Goal: Task Accomplishment & Management: Use online tool/utility

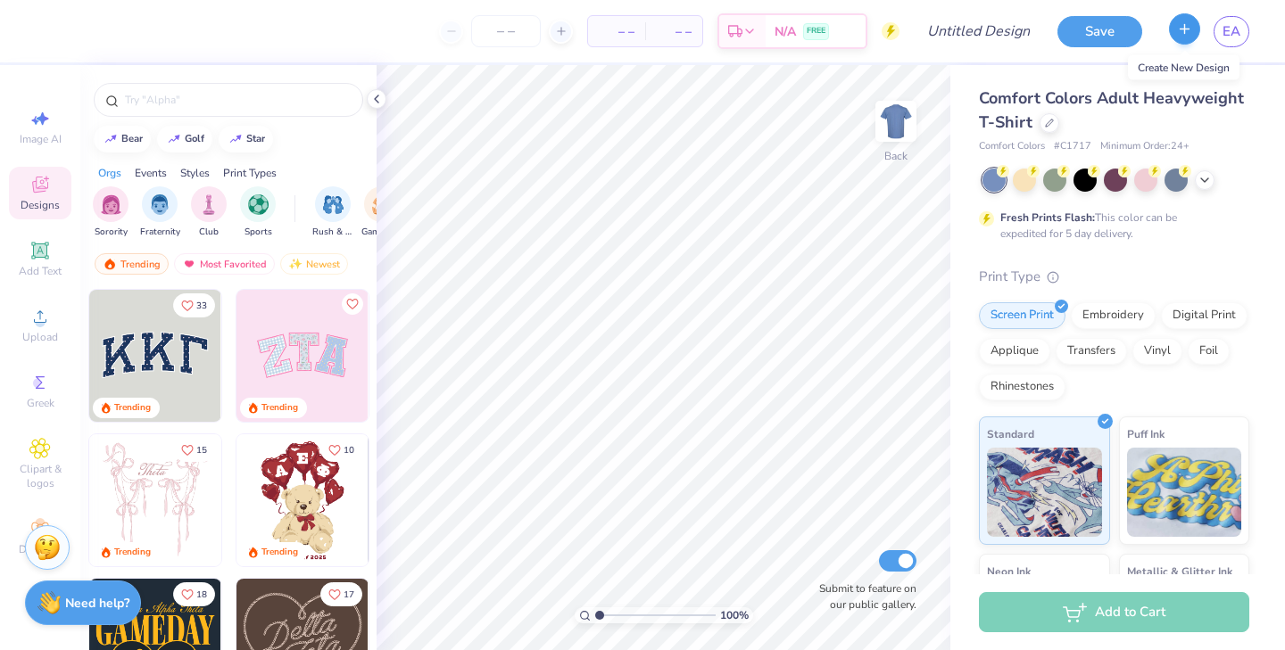
click at [1183, 36] on icon "button" at bounding box center [1184, 28] width 15 height 15
click at [1046, 121] on icon at bounding box center [1049, 121] width 9 height 9
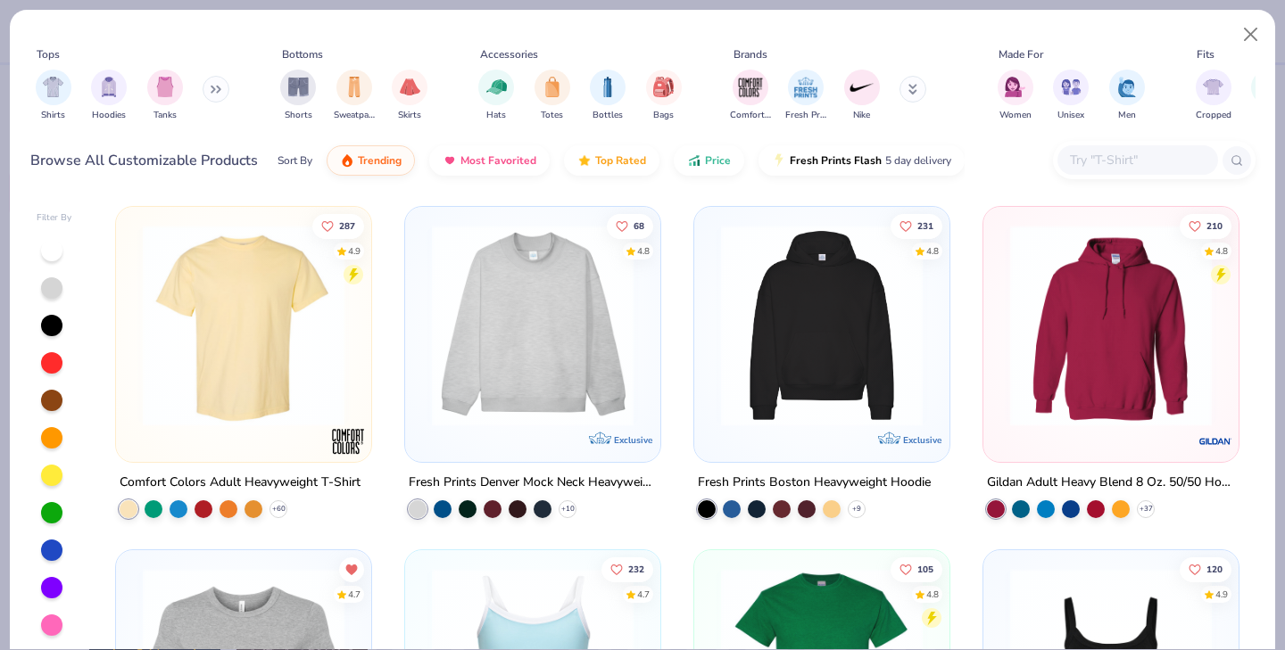
click at [211, 97] on button at bounding box center [216, 89] width 27 height 27
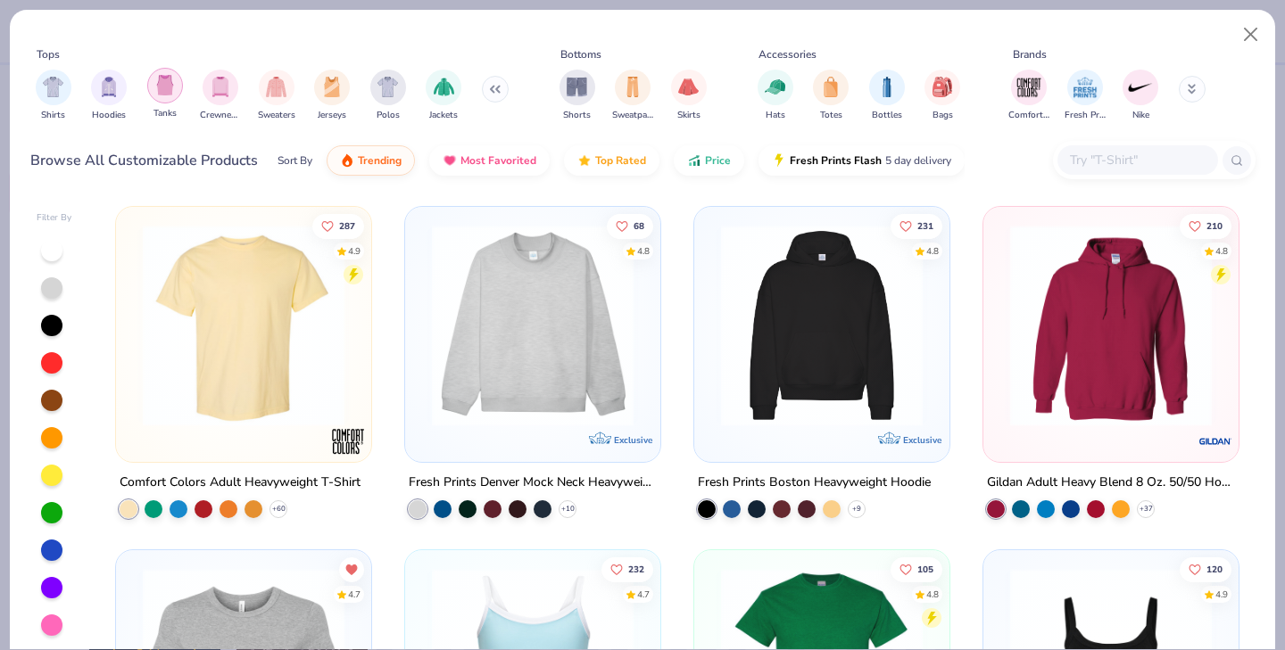
click at [175, 92] on div "filter for Tanks" at bounding box center [165, 86] width 36 height 36
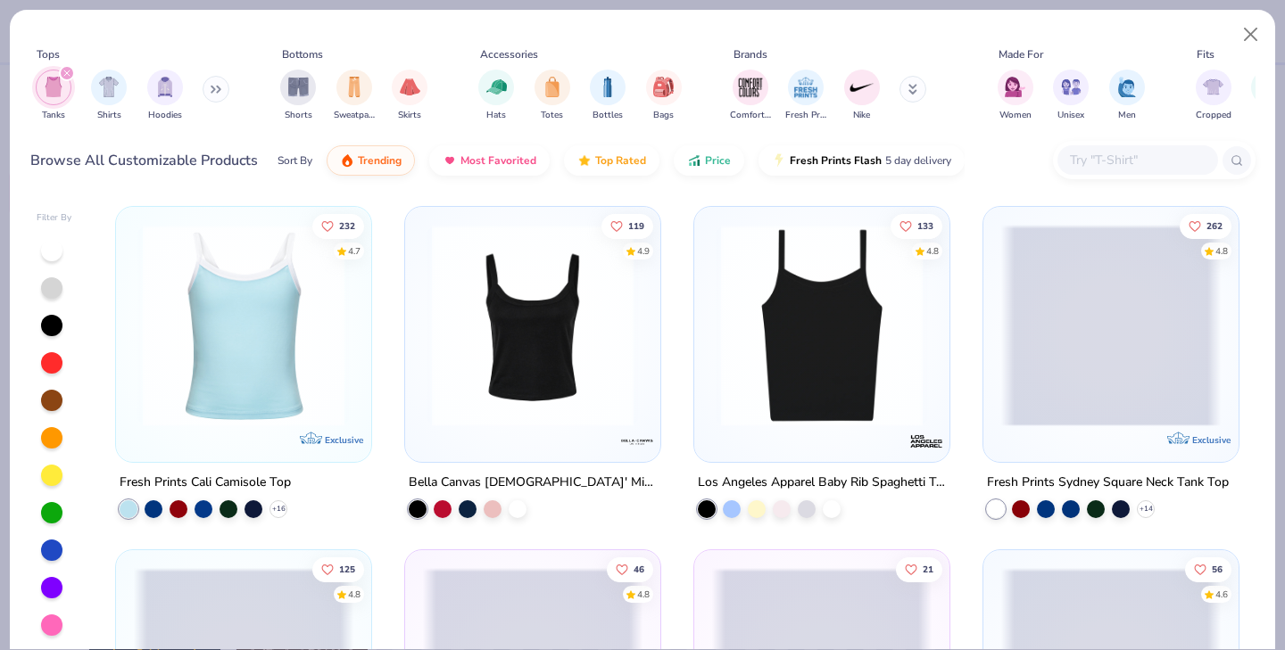
click at [1247, 214] on div "232 4.7 Exclusive Fresh Prints Cali Camisole Top + 16 119 4.9 Bella Canvas [DEM…" at bounding box center [677, 426] width 1156 height 458
click at [1256, 188] on div "Tops Tanks Shirts Hoodies Bottoms Shorts Sweatpants Skirts Accessories Hats Tot…" at bounding box center [642, 101] width 1265 height 183
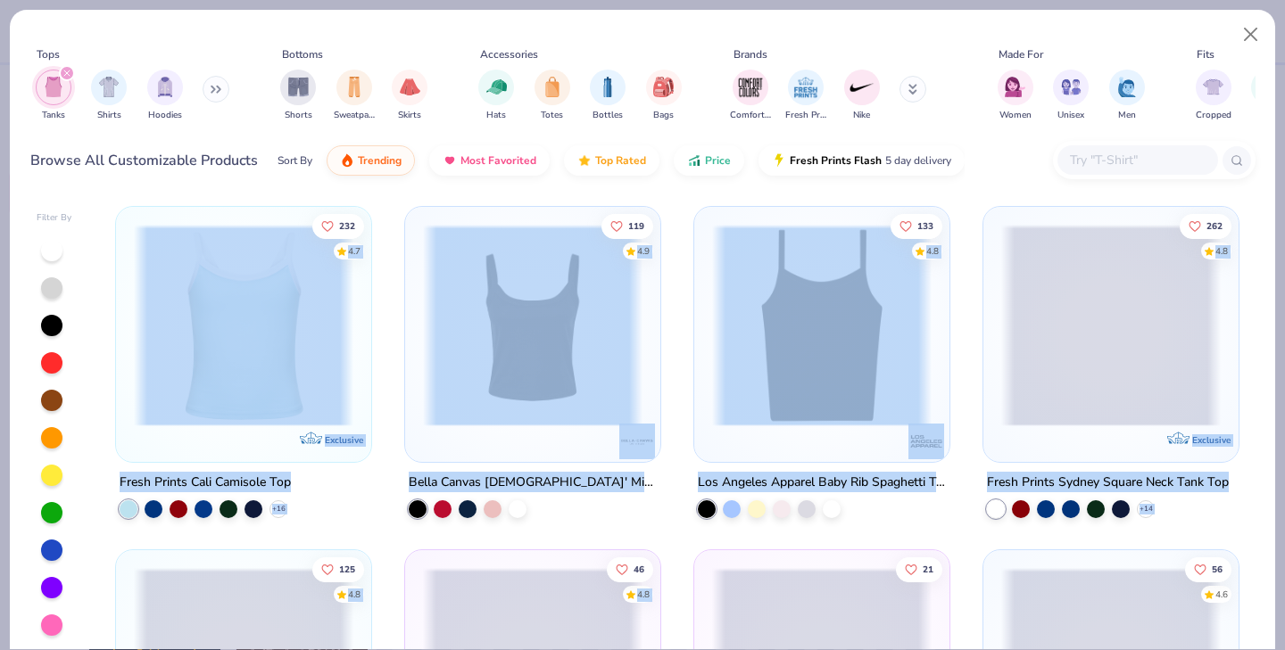
scroll to position [5, 0]
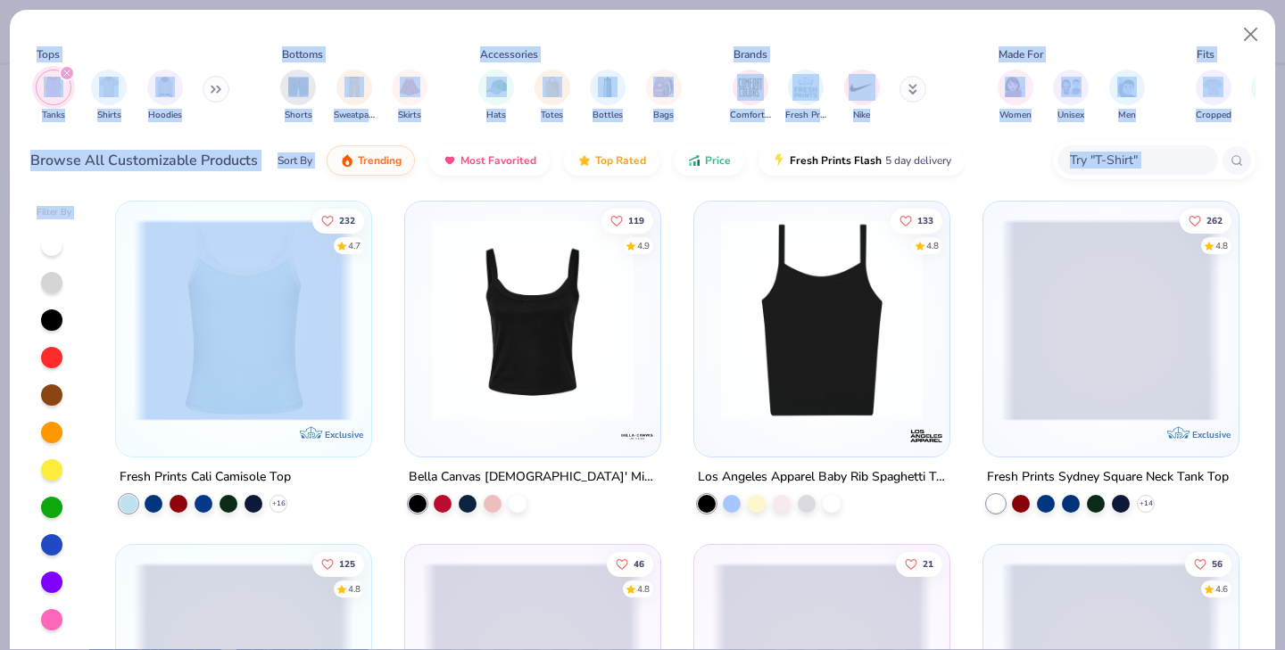
drag, startPoint x: 1261, startPoint y: 268, endPoint x: 1235, endPoint y: 662, distance: 395.2
click at [1235, 650] on html "– – Per Item – – Total Est. Delivery N/A FREE Design Title Save EA Image AI Des…" at bounding box center [642, 325] width 1285 height 650
click at [1247, 526] on div "232 4.7 Exclusive Fresh Prints Cali Camisole Top + 16 119 4.9 Bella Canvas [DEM…" at bounding box center [677, 421] width 1156 height 458
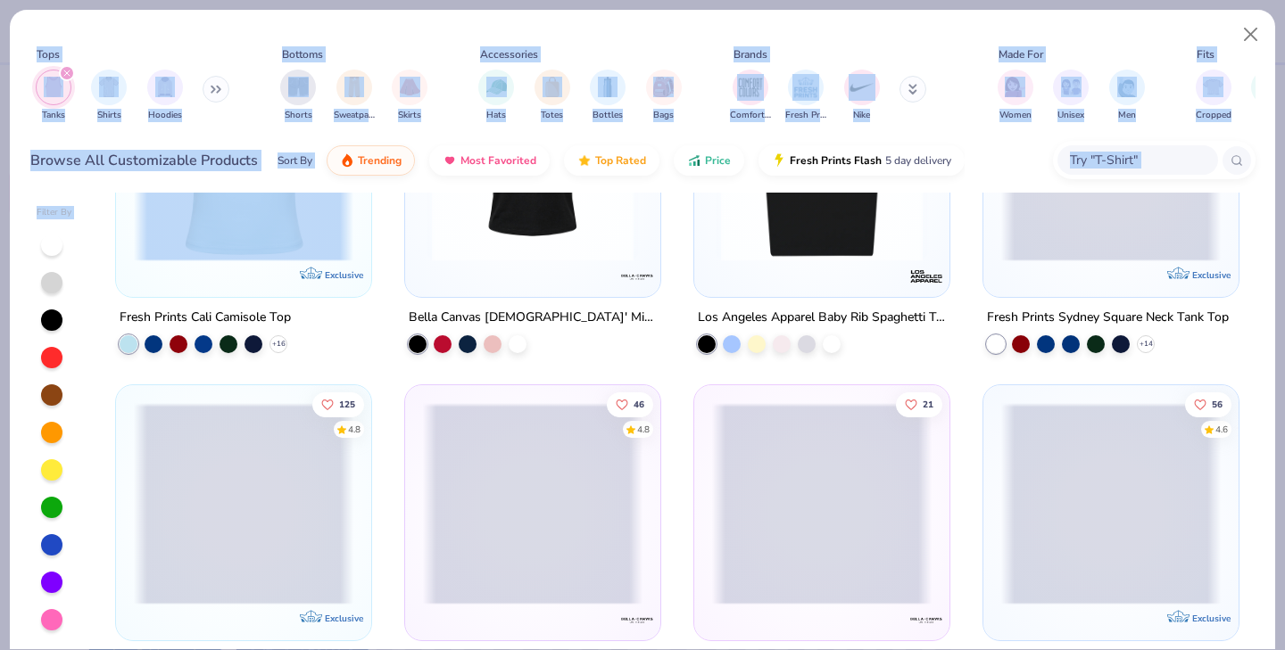
scroll to position [261, 0]
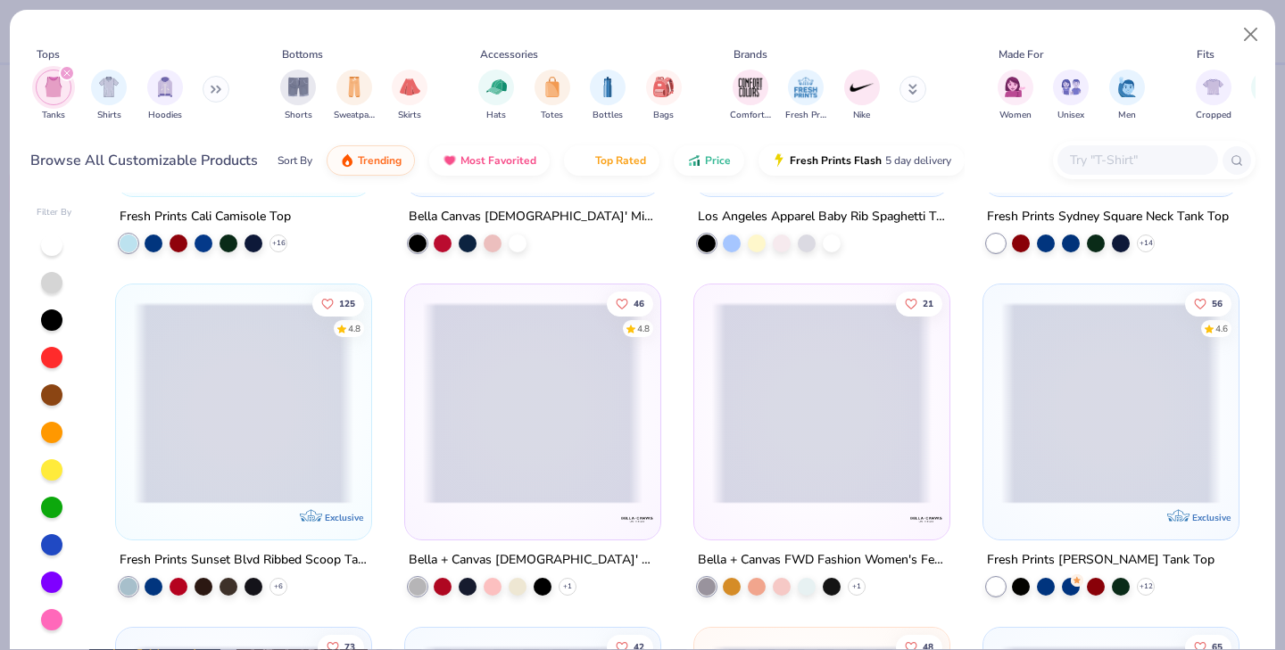
drag, startPoint x: 1247, startPoint y: 527, endPoint x: 1244, endPoint y: 411, distance: 116.0
click at [1244, 411] on div "232 4.7 Exclusive Fresh Prints Cali Camisole Top + 16 119 4.9 Bella Canvas [DEM…" at bounding box center [677, 421] width 1156 height 458
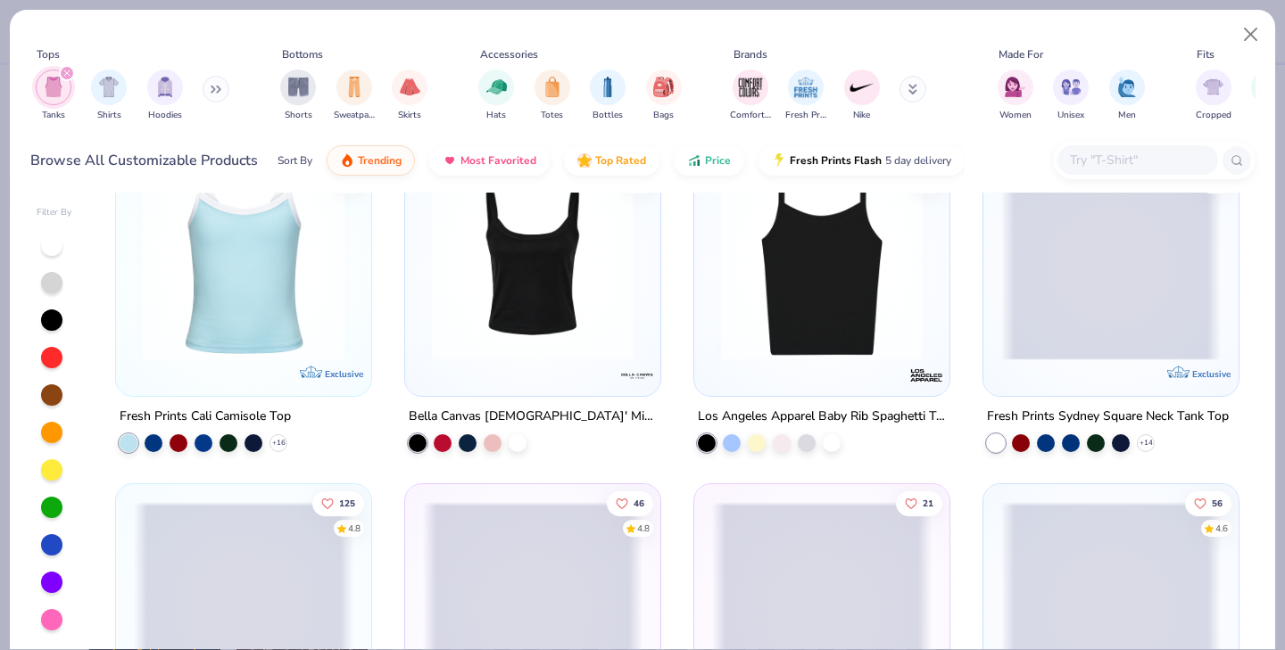
scroll to position [64, 0]
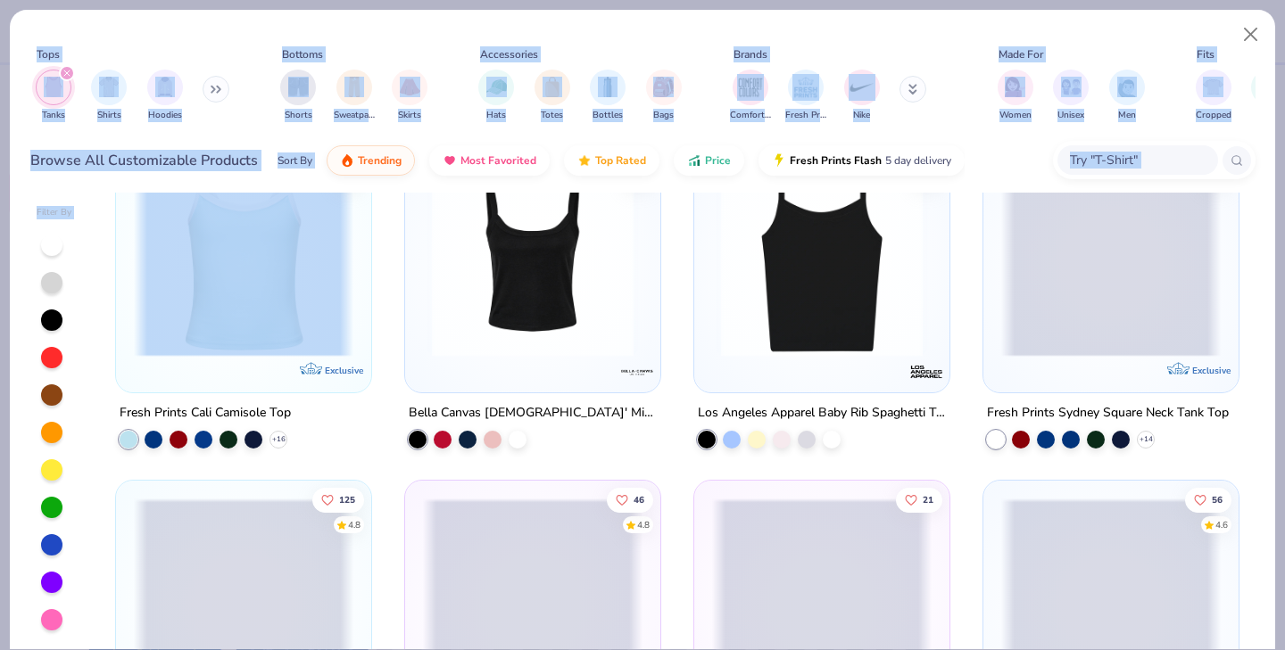
drag, startPoint x: 1256, startPoint y: 435, endPoint x: 1263, endPoint y: 658, distance: 223.1
click at [1263, 650] on html "– – Per Item – – Total Est. Delivery N/A FREE Design Title Save EA Image AI Des…" at bounding box center [642, 325] width 1285 height 650
click at [1256, 507] on div "Filter By 232 4.7 Exclusive Fresh Prints Cali Camisole Top + 16 119 4.9 Bella C…" at bounding box center [642, 421] width 1265 height 457
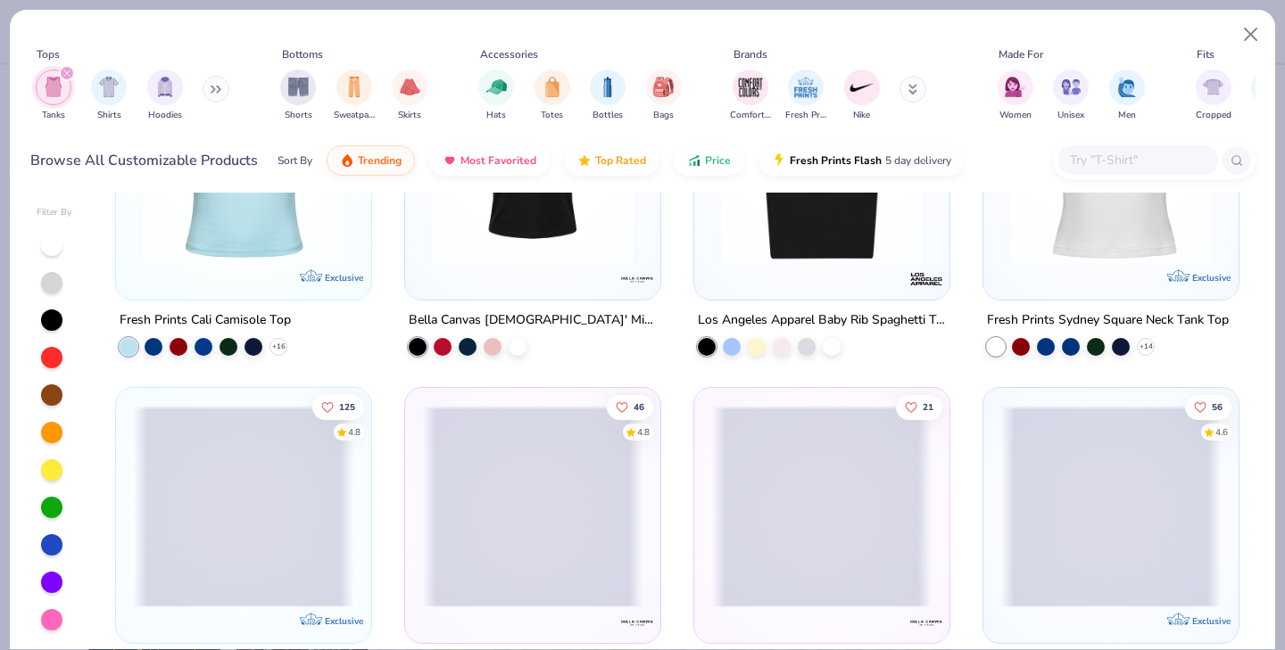
scroll to position [0, 0]
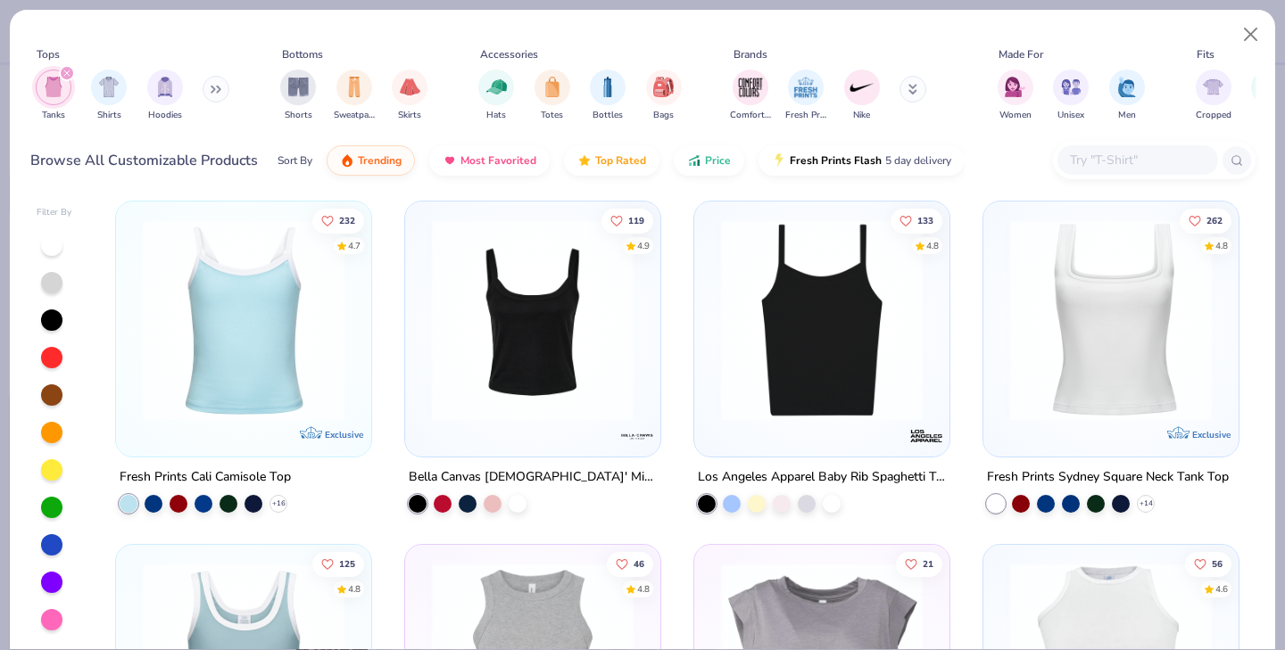
type textarea "x"
